Goal: Task Accomplishment & Management: Use online tool/utility

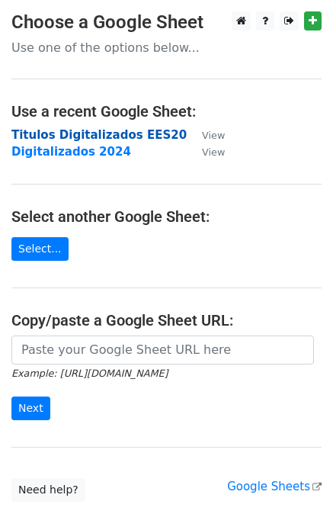
click at [82, 135] on strong "Titulos Digitalizados EES20" at bounding box center [99, 135] width 176 height 14
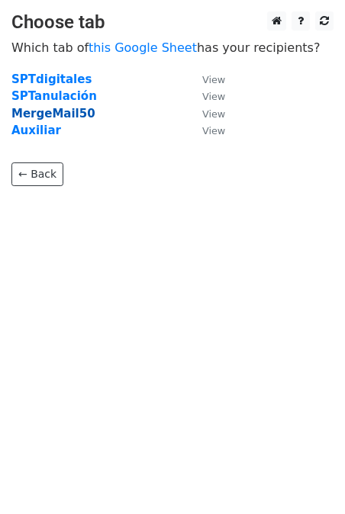
click at [59, 112] on strong "MergeMail50" at bounding box center [53, 114] width 84 height 14
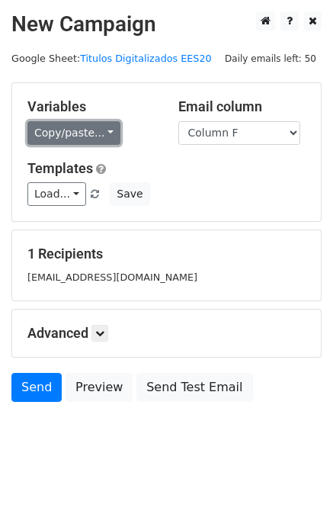
click at [80, 130] on link "Copy/paste..." at bounding box center [73, 133] width 93 height 24
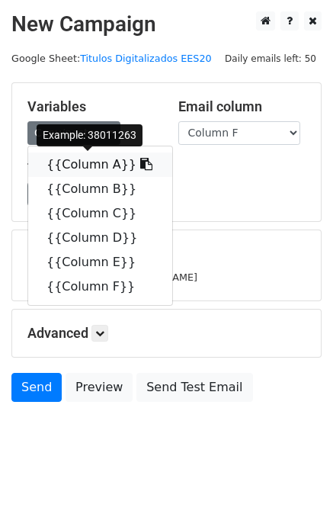
click at [88, 168] on link "{{Column A}}" at bounding box center [100, 165] width 144 height 24
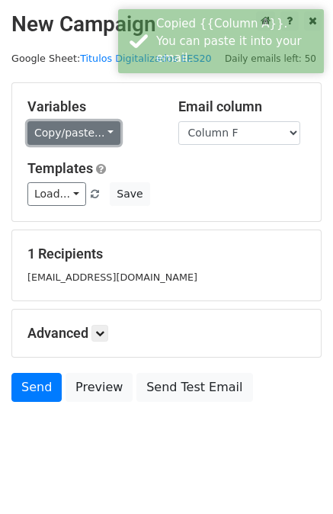
click at [85, 127] on link "Copy/paste..." at bounding box center [73, 133] width 93 height 24
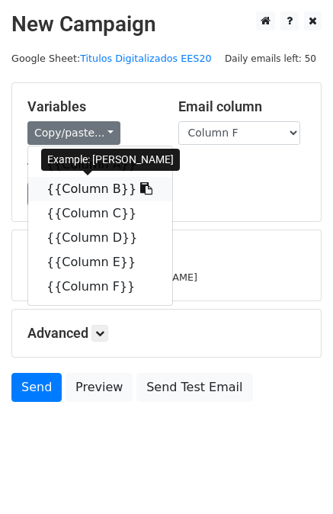
click at [85, 185] on link "{{Column B}}" at bounding box center [100, 189] width 144 height 24
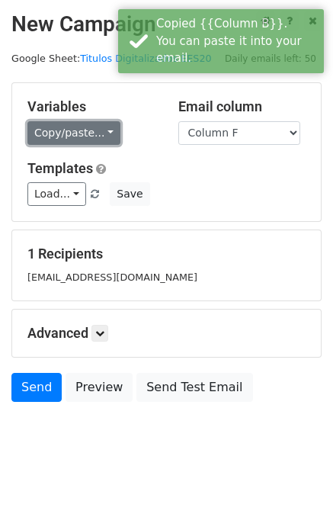
click at [83, 125] on link "Copy/paste..." at bounding box center [73, 133] width 93 height 24
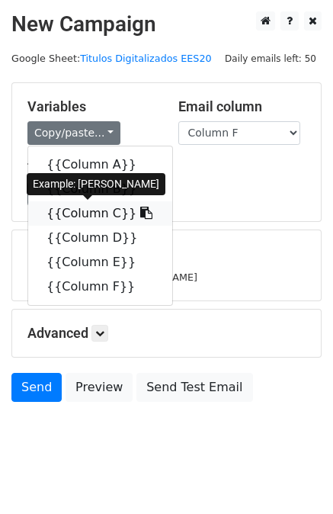
click at [80, 211] on link "{{Column C}}" at bounding box center [100, 213] width 144 height 24
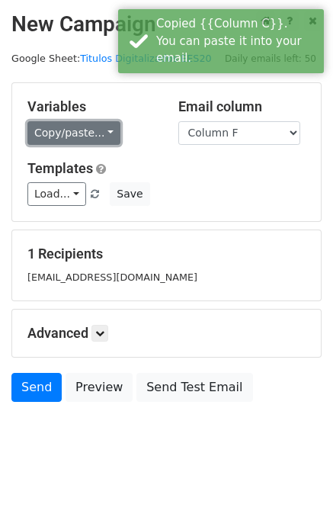
click at [75, 133] on link "Copy/paste..." at bounding box center [73, 133] width 93 height 24
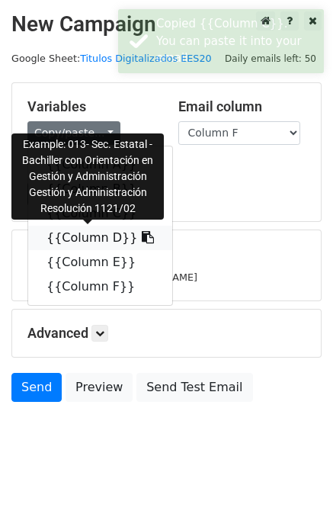
click at [78, 238] on link "{{Column D}}" at bounding box center [100, 238] width 144 height 24
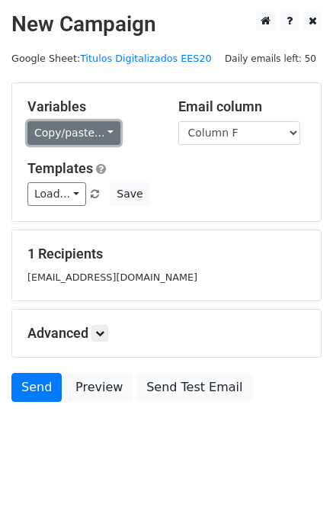
click at [85, 139] on link "Copy/paste..." at bounding box center [73, 133] width 93 height 24
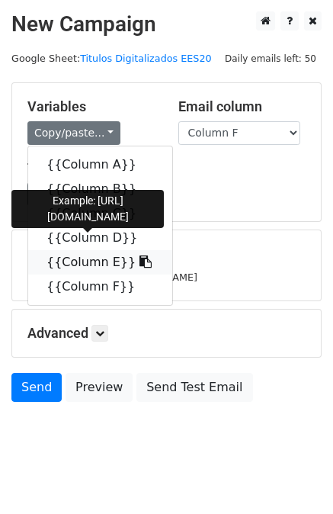
click at [77, 263] on link "{{Column E}}" at bounding box center [100, 262] width 144 height 24
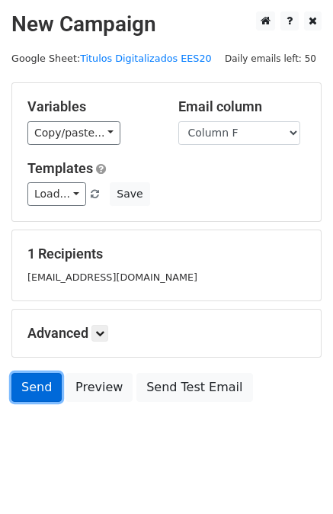
click at [29, 385] on link "Send" at bounding box center [36, 387] width 50 height 29
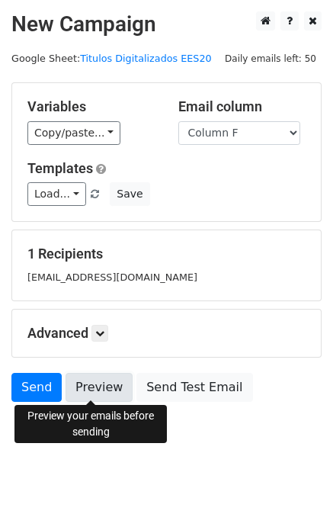
click at [85, 388] on link "Preview" at bounding box center [99, 387] width 67 height 29
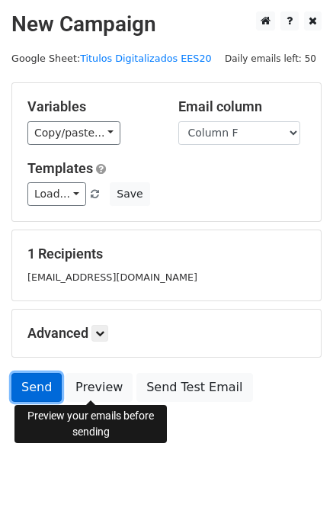
click at [34, 388] on link "Send" at bounding box center [36, 387] width 50 height 29
